Goal: Task Accomplishment & Management: Complete application form

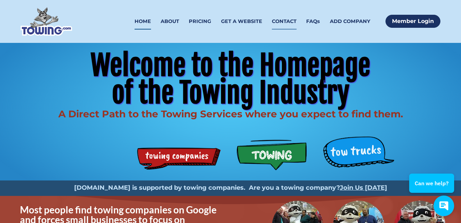
click at [288, 22] on link "CONTACT" at bounding box center [284, 21] width 25 height 16
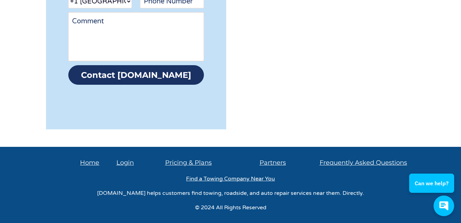
scroll to position [293, 0]
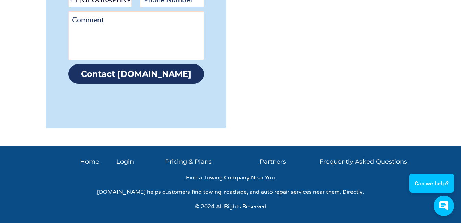
click at [275, 161] on link "Partners" at bounding box center [272, 162] width 26 height 8
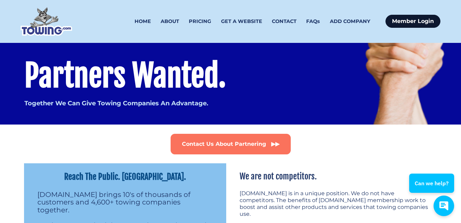
click at [402, 21] on link "Member Login" at bounding box center [412, 21] width 55 height 13
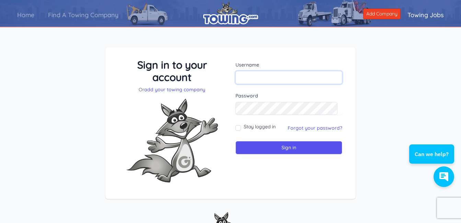
click at [244, 78] on input "text" at bounding box center [288, 77] width 107 height 13
type input "[EMAIL_ADDRESS][DOMAIN_NAME]"
click at [239, 128] on input "Stay logged in" at bounding box center [237, 127] width 5 height 5
checkbox input "true"
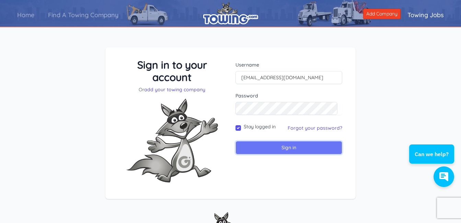
click at [286, 147] on input "Sign in" at bounding box center [288, 147] width 107 height 13
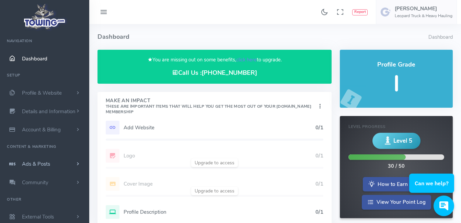
click at [42, 163] on span "Ads & Posts" at bounding box center [36, 164] width 28 height 7
click at [40, 191] on link "Equipment For Sale" at bounding box center [53, 191] width 72 height 14
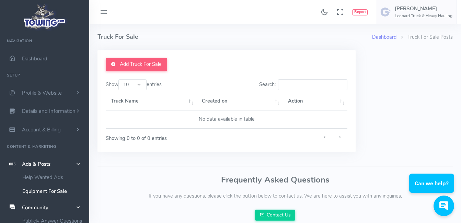
click at [116, 117] on td "No data available in table" at bounding box center [227, 120] width 242 height 18
click at [116, 120] on td "No data available in table" at bounding box center [227, 120] width 242 height 18
click at [114, 119] on td "No data available in table" at bounding box center [227, 120] width 242 height 18
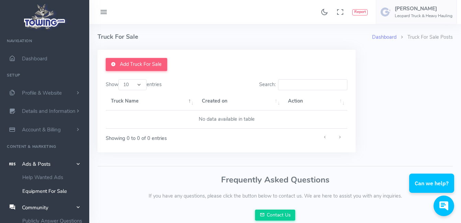
click at [113, 120] on td "No data available in table" at bounding box center [227, 120] width 242 height 18
click at [113, 119] on td "No data available in table" at bounding box center [227, 120] width 242 height 18
click at [145, 61] on link "Add Truck For Sale" at bounding box center [136, 64] width 61 height 13
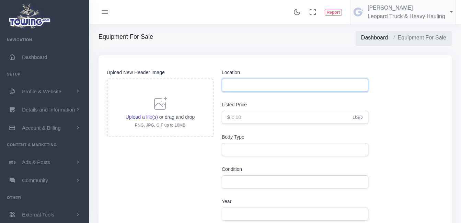
click at [244, 83] on input "text" at bounding box center [295, 85] width 147 height 13
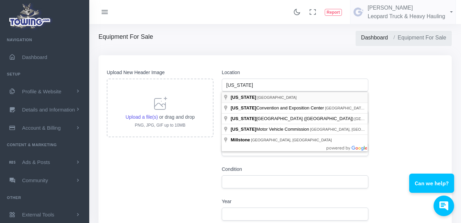
type input "[US_STATE], [GEOGRAPHIC_DATA]"
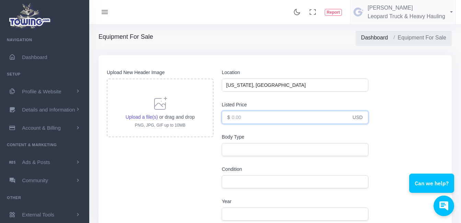
click at [248, 118] on input "number" at bounding box center [295, 117] width 147 height 13
type input "1.00"
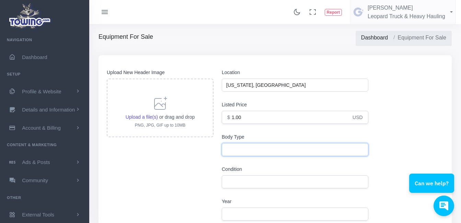
click at [239, 151] on input "text" at bounding box center [295, 149] width 147 height 13
type input "tractor trailers for storage and over the road"
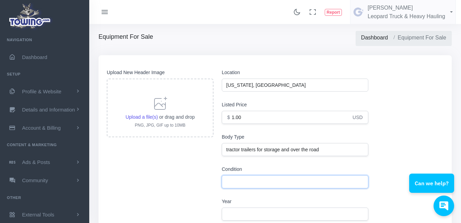
type input "tractor trailers for storage and over the road"
click at [241, 184] on input "text" at bounding box center [295, 181] width 147 height 13
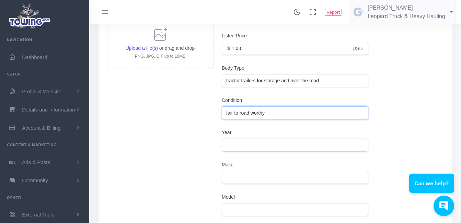
scroll to position [103, 0]
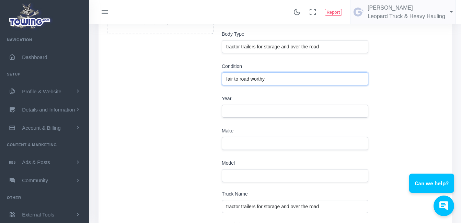
type input "fair to road worthy"
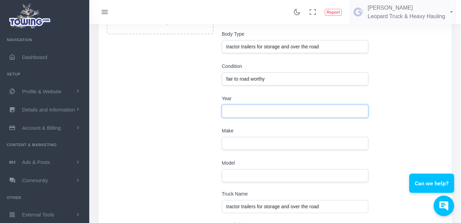
type input "fair to road worthy tractor trailers for storage and over the road"
click at [232, 112] on input "text" at bounding box center [295, 111] width 147 height 13
type input "misc"
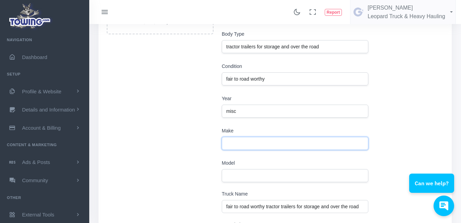
type input "fair to road worthy tractor trailers for storage and over the road misc"
click at [228, 143] on input "text" at bounding box center [295, 143] width 147 height 13
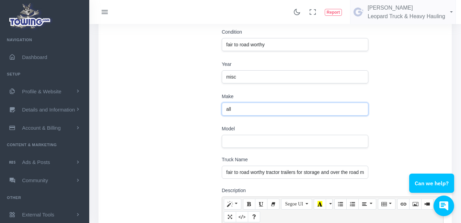
type input "all"
type input "fair to road worthy tractor trailers for storage and over the road misc all"
click at [231, 140] on input "text" at bounding box center [295, 141] width 147 height 13
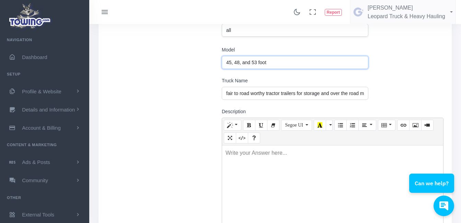
scroll to position [240, 0]
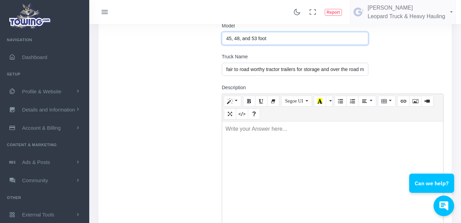
type input "45, 48, and 53 foot"
type input "fair to road worthy tractor trailers for storage and over the road misc all 45,…"
click at [239, 135] on div "Write your Answer here..." at bounding box center [256, 128] width 68 height 15
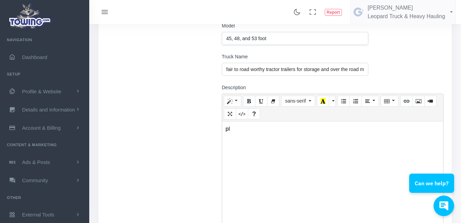
scroll to position [240, 0]
click at [265, 127] on p "please call 24/7 908-874-3110 , no text" at bounding box center [332, 129] width 214 height 8
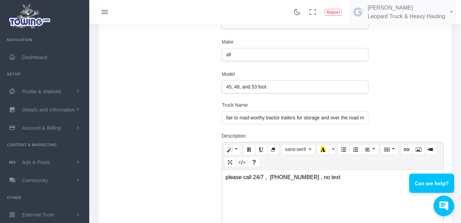
scroll to position [172, 0]
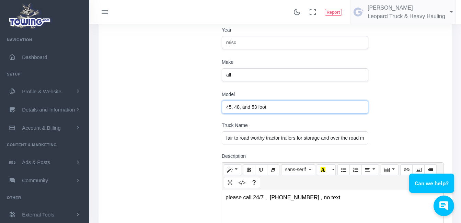
click at [269, 107] on input "45, 48, and 53 foot" at bounding box center [295, 107] width 147 height 13
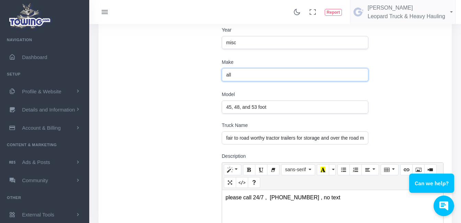
click at [235, 76] on input "all" at bounding box center [295, 74] width 147 height 13
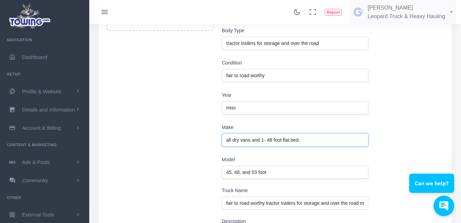
scroll to position [103, 0]
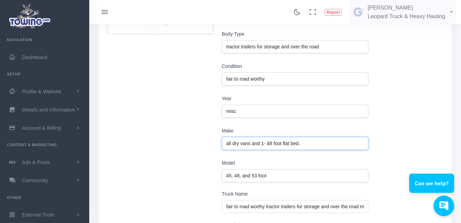
type input "all dry vans and 1- 48 foot flat bed."
type input "fair to road worthy tractor trailers for storage and over the road misc all dry…"
click at [240, 112] on input "misc" at bounding box center [295, 111] width 147 height 13
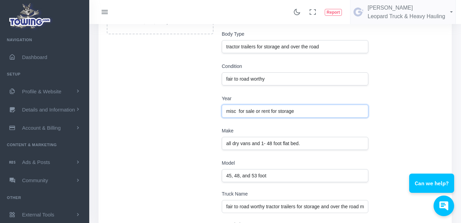
click at [236, 112] on input "misc for sale or rent for storage" at bounding box center [295, 111] width 147 height 13
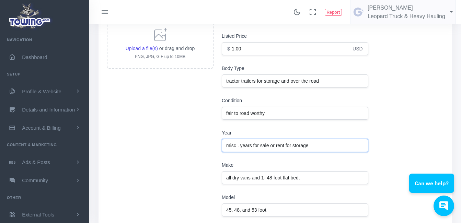
scroll to position [34, 0]
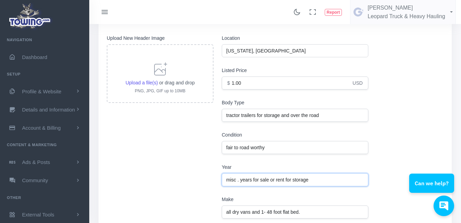
type input "misc . years for sale or rent for storage"
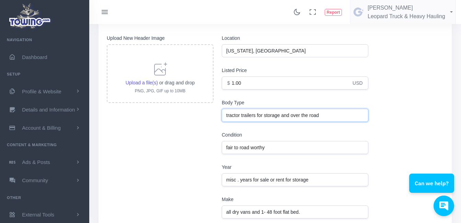
type input "fair to road worthy tractor trailers for storage and over the road misc . years…"
click at [256, 114] on input "tractor trailers for storage and over the road" at bounding box center [295, 115] width 147 height 13
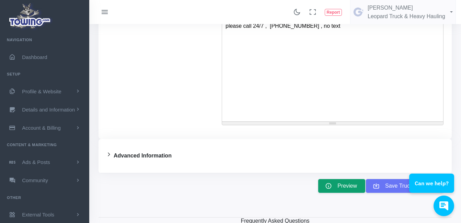
scroll to position [377, 0]
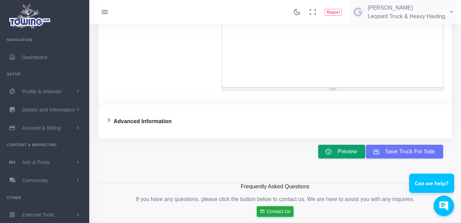
type input "tractor trailers dry vans for storage and over the road"
type input "fair to road worthy tractor trailers dry vans for storage and over the road mis…"
click at [385, 150] on button "Save Truck For Sale" at bounding box center [404, 151] width 78 height 14
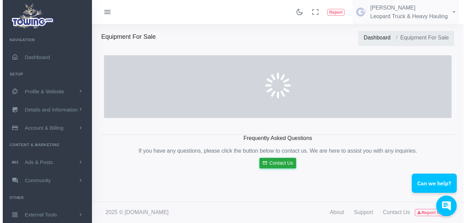
scroll to position [0, 0]
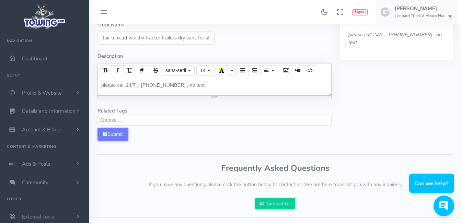
scroll to position [206, 0]
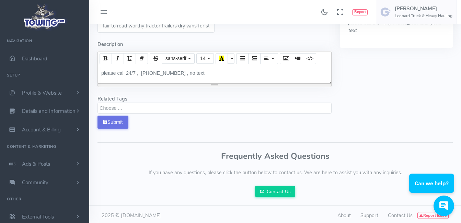
click at [119, 121] on button "Submit" at bounding box center [112, 122] width 31 height 13
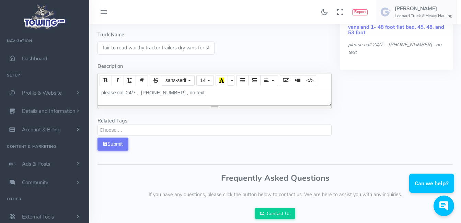
scroll to position [188, 0]
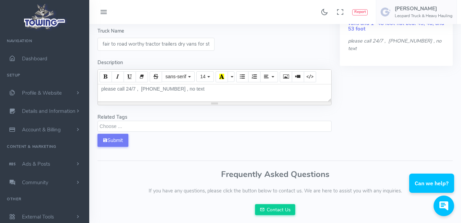
click at [191, 128] on textarea "Search" at bounding box center [216, 126] width 232 height 6
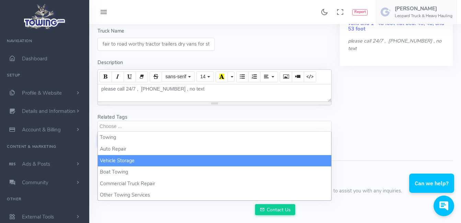
select select "Vehicle Storage"
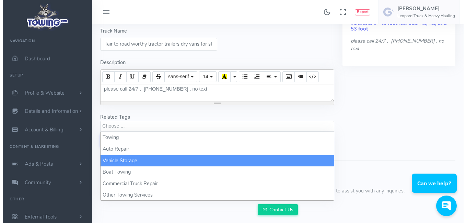
scroll to position [14, 0]
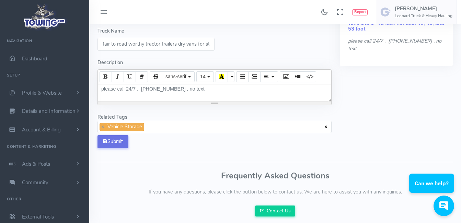
click at [117, 141] on button "Submit" at bounding box center [112, 141] width 31 height 13
